Goal: Information Seeking & Learning: Learn about a topic

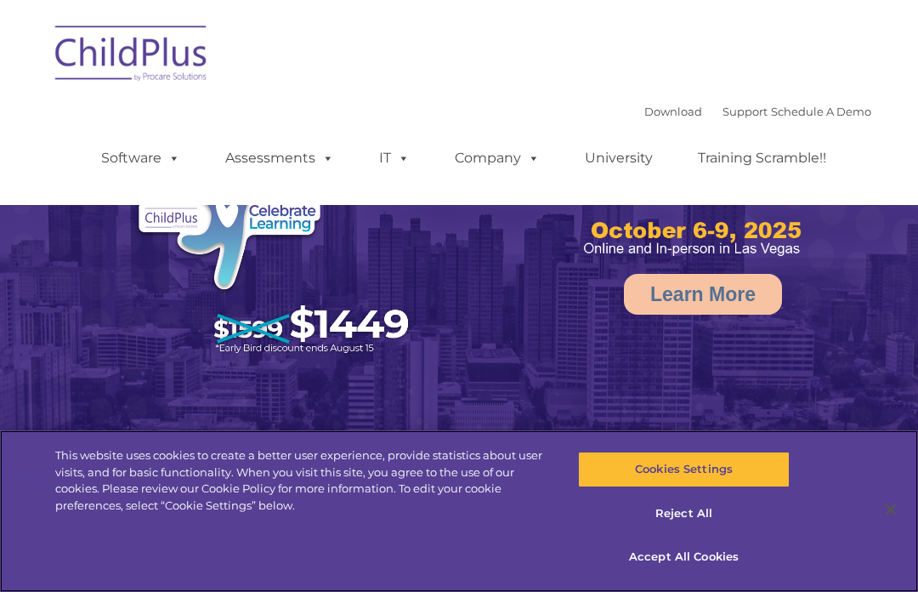
select select "MEDIUM"
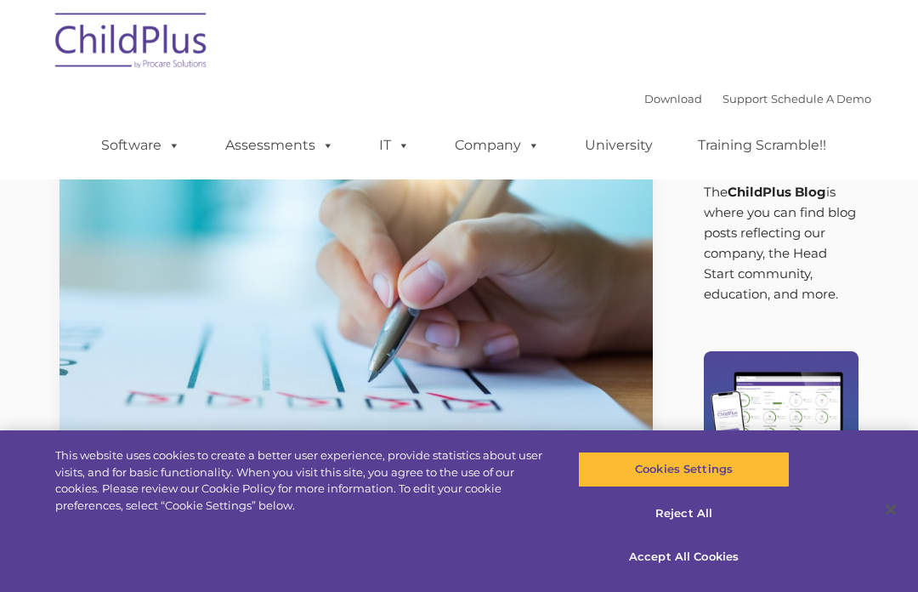
click at [295, 143] on link "Assessments" at bounding box center [279, 145] width 143 height 34
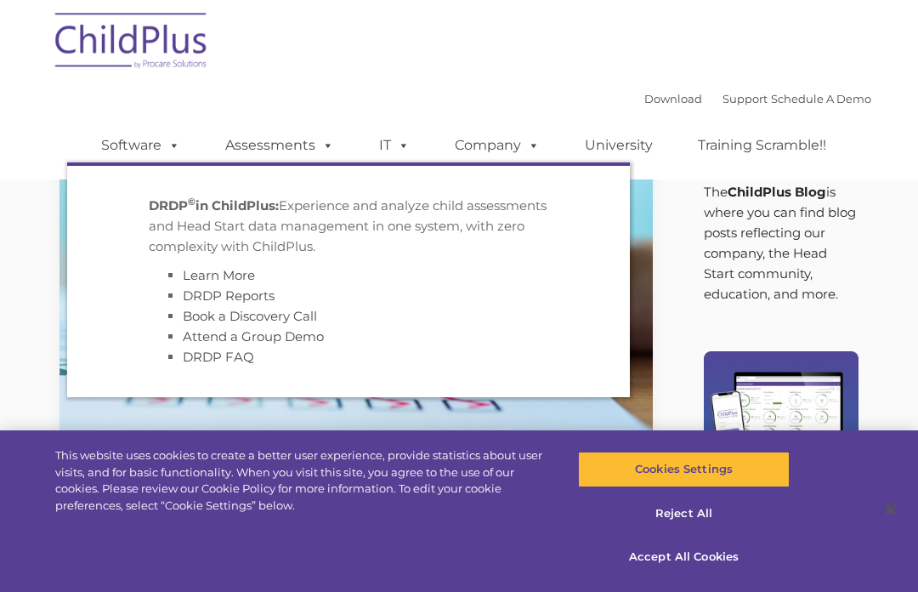
click at [266, 293] on link "DRDP Reports" at bounding box center [229, 295] width 92 height 16
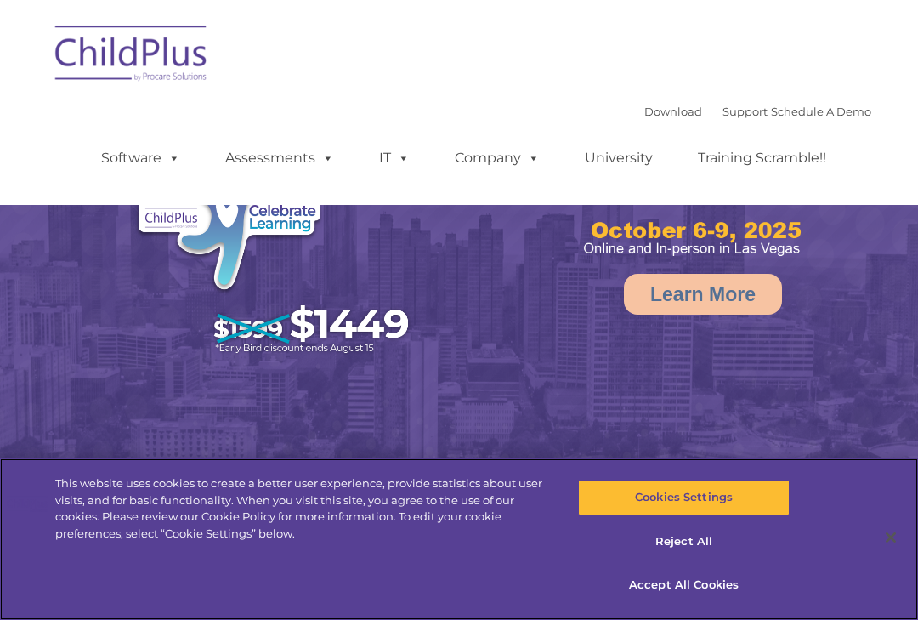
select select "MEDIUM"
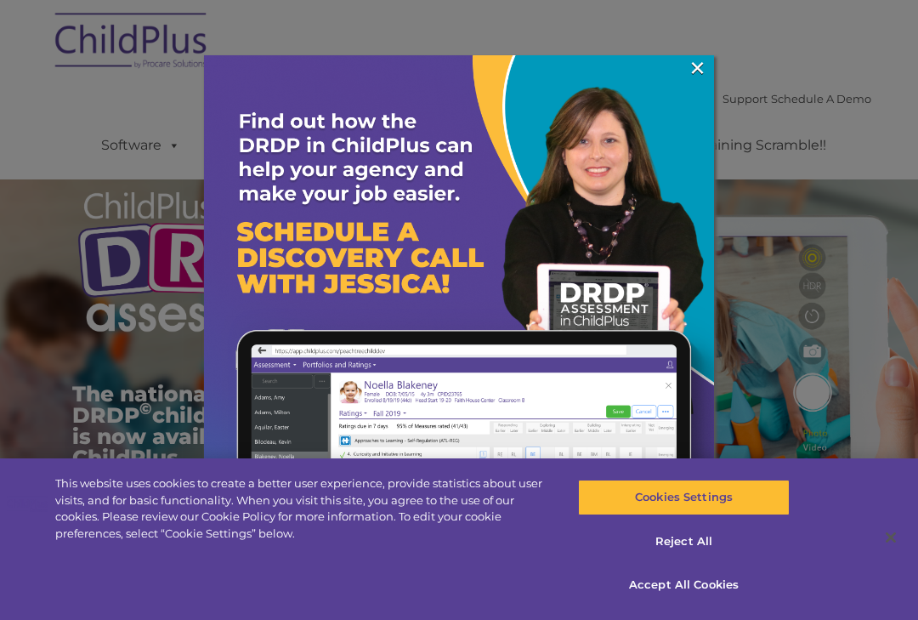
click at [695, 63] on link "×" at bounding box center [698, 68] width 20 height 17
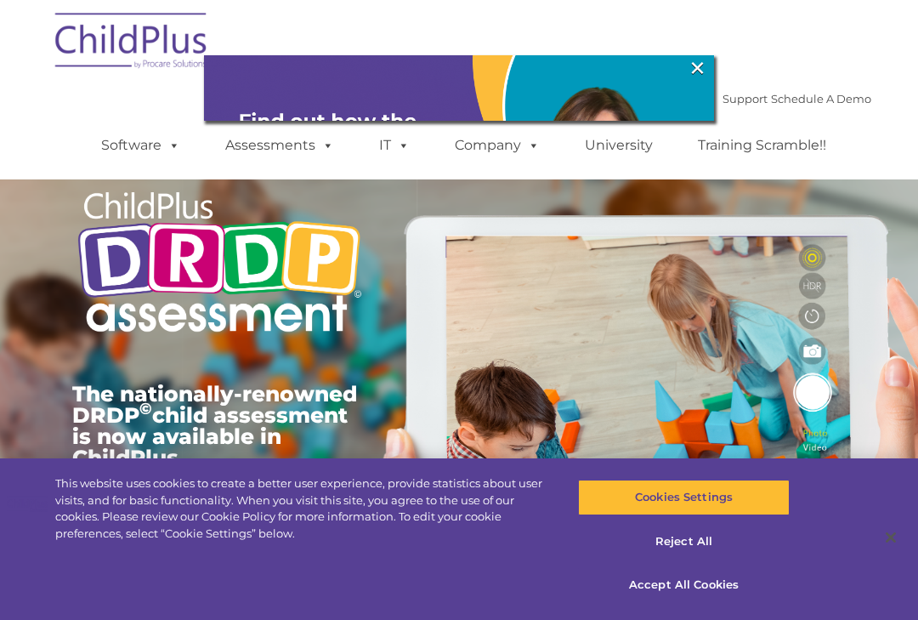
click at [695, 71] on div "Download Support | Schedule A Demo  MENU MENU Software ChildPlus: The original…" at bounding box center [459, 89] width 825 height 179
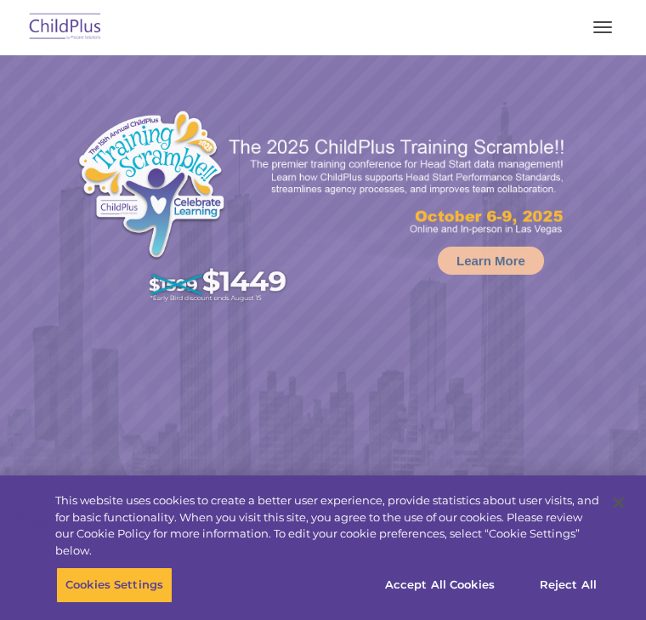
select select "MEDIUM"
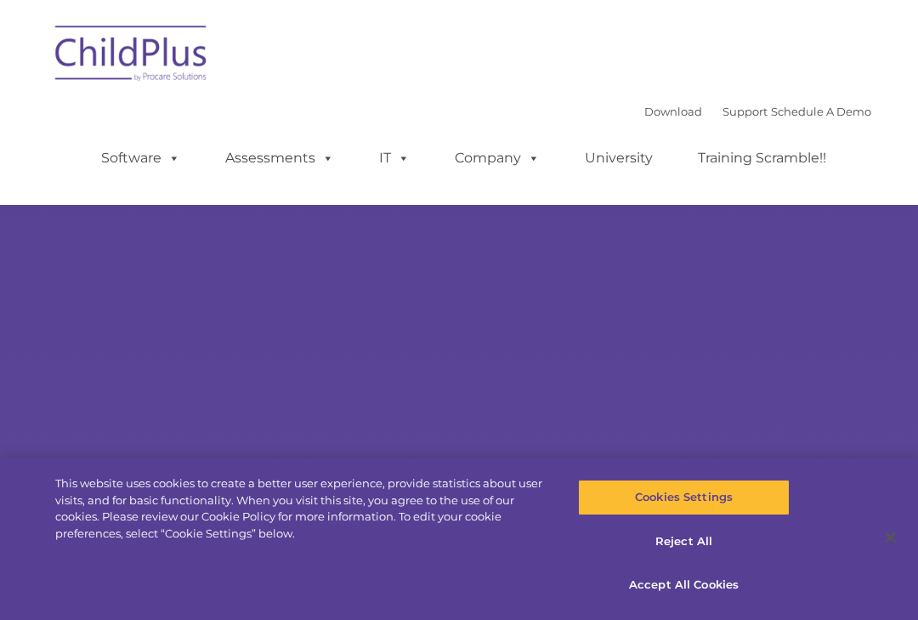
click at [795, 371] on rs-slides "Learn More Request a Demo The Future of ChildPlus is Here! Boost your productiv…" at bounding box center [459, 331] width 918 height 663
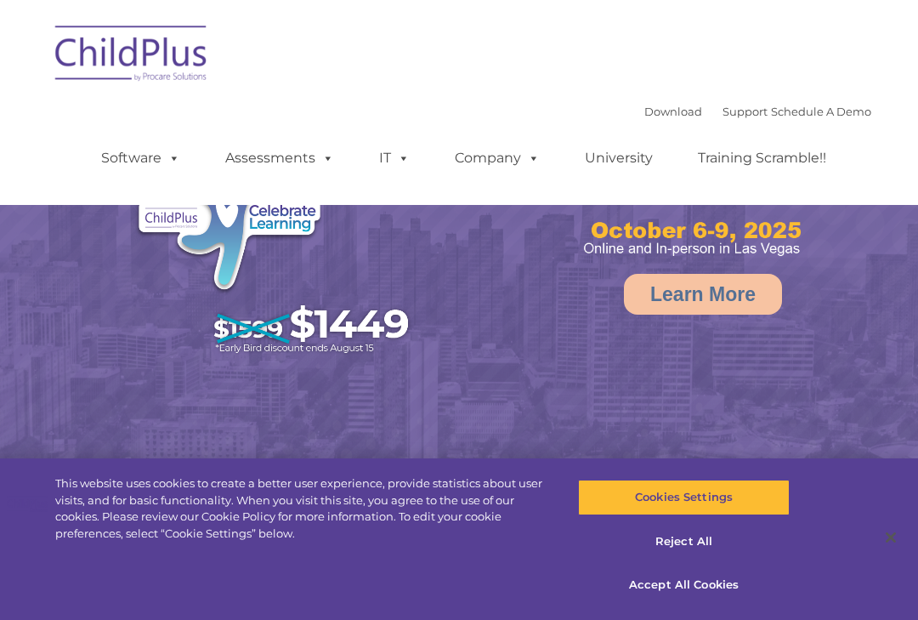
select select "MEDIUM"
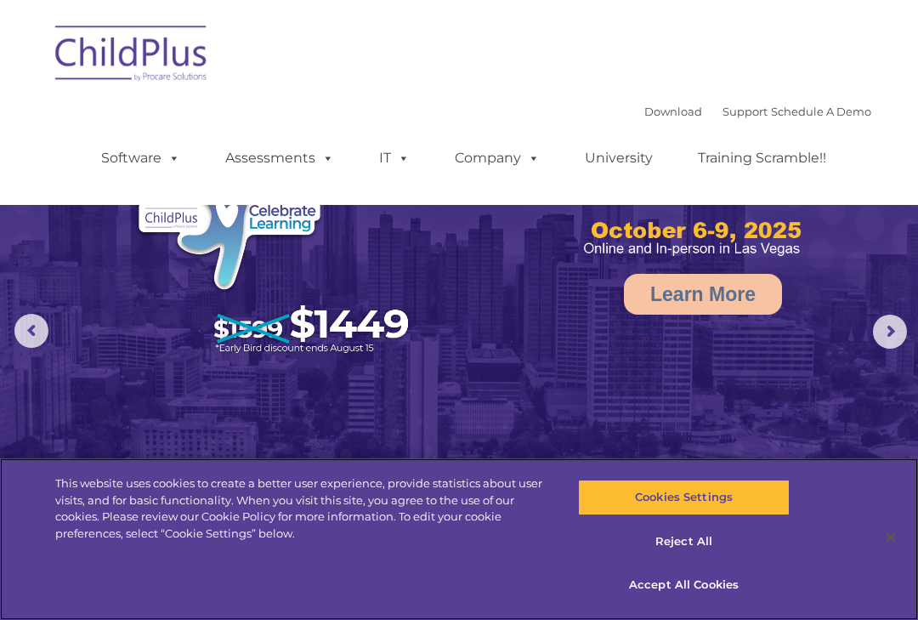
click at [836, 559] on div "This website uses cookies to create a better user experience, provide statistic…" at bounding box center [459, 539] width 918 height 162
click at [899, 549] on button "Close" at bounding box center [890, 537] width 37 height 37
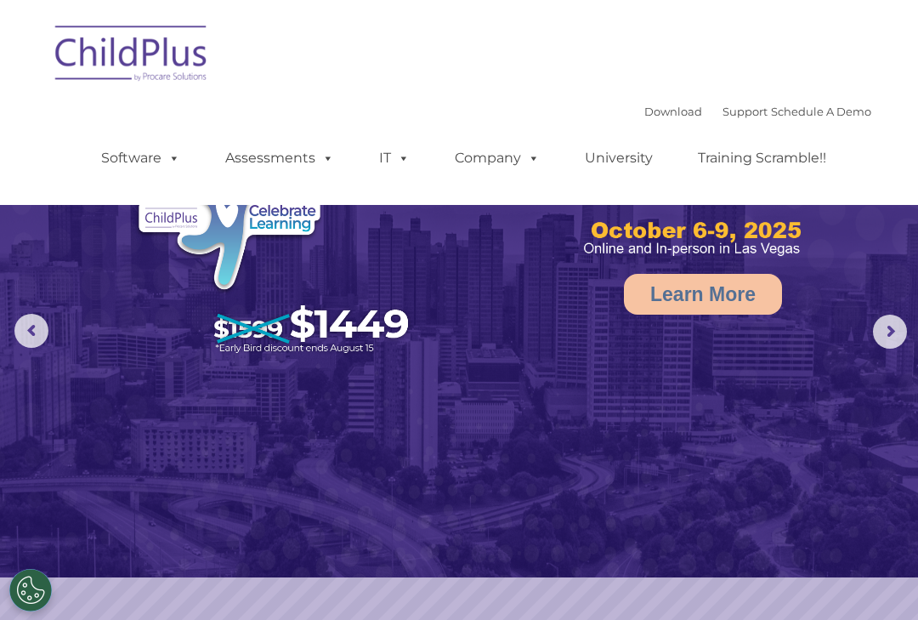
click at [864, 538] on img at bounding box center [459, 288] width 918 height 577
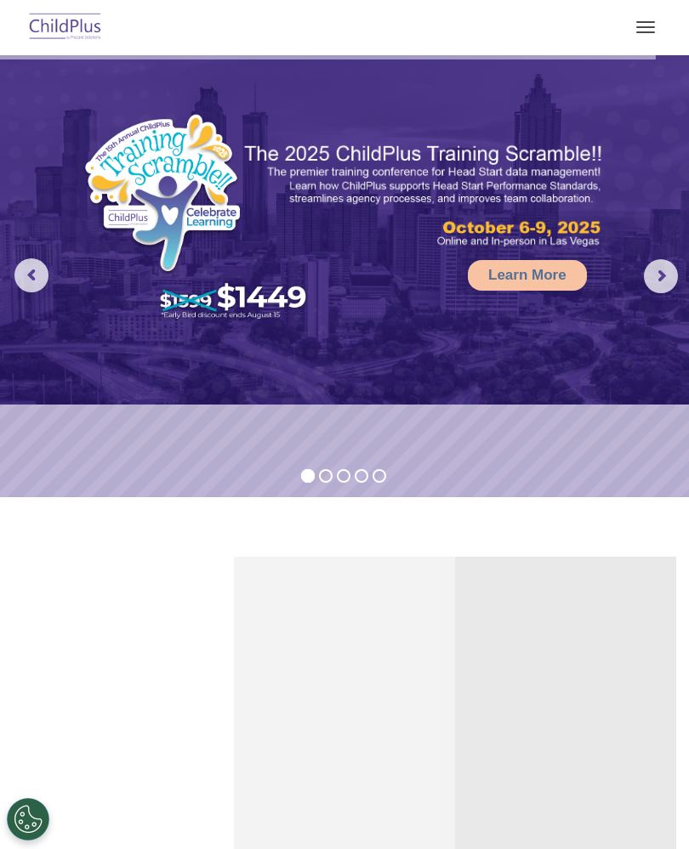
click at [597, 619] on h4 "Free Regional Meetings" at bounding box center [566, 738] width 196 height 19
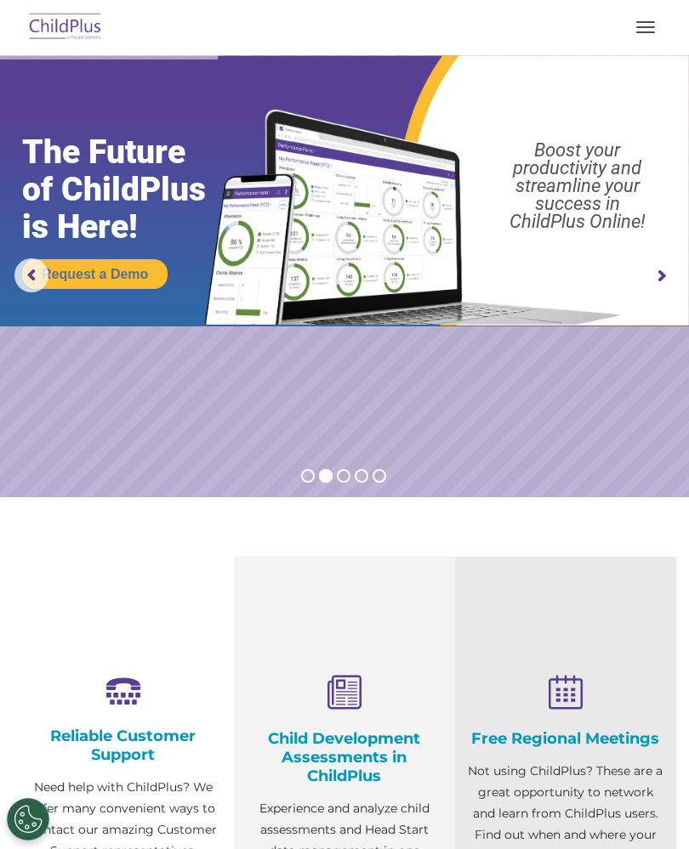
click at [644, 51] on nav "Download Support | Schedule A Demo  MENU MENU Software ChildPlus: The original…" at bounding box center [344, 27] width 689 height 55
click at [655, 36] on button "button" at bounding box center [645, 27] width 36 height 27
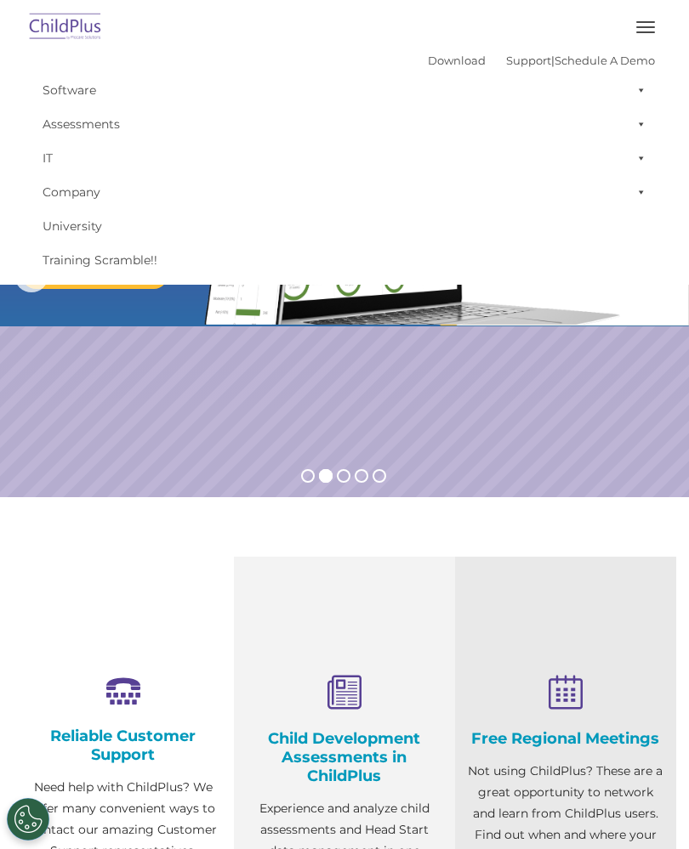
click at [86, 116] on link "Assessments" at bounding box center [344, 124] width 621 height 34
